Goal: Information Seeking & Learning: Learn about a topic

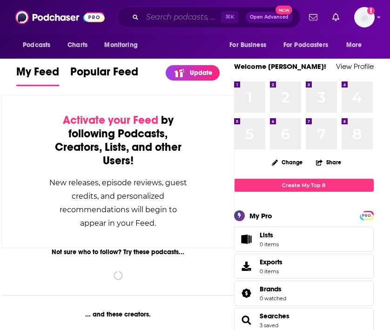
click at [152, 20] on input "Search podcasts, credits, & more..." at bounding box center [181, 17] width 79 height 15
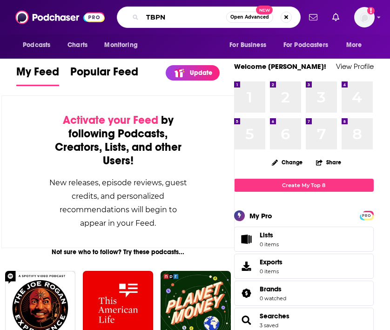
type input "TBPN"
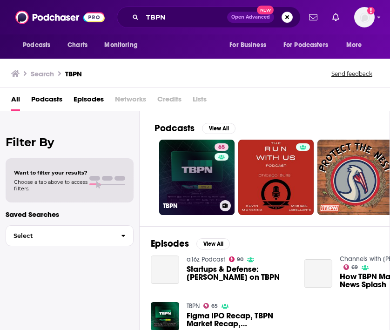
click at [175, 172] on link "65 TBPN" at bounding box center [196, 177] width 75 height 75
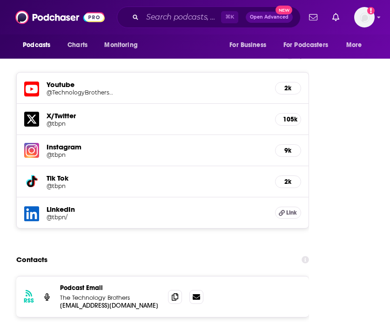
scroll to position [1499, 0]
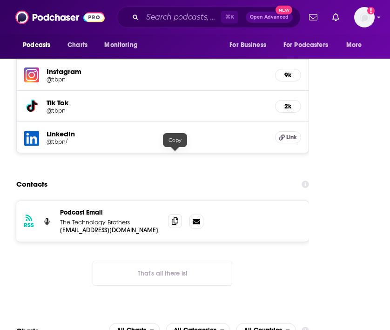
click at [178, 217] on icon at bounding box center [175, 220] width 7 height 7
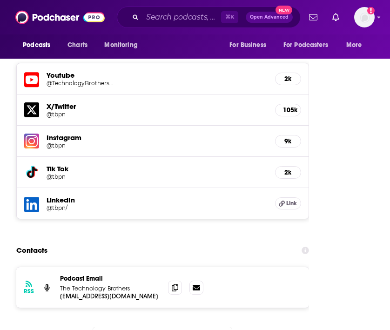
scroll to position [1423, 0]
